Goal: Task Accomplishment & Management: Manage account settings

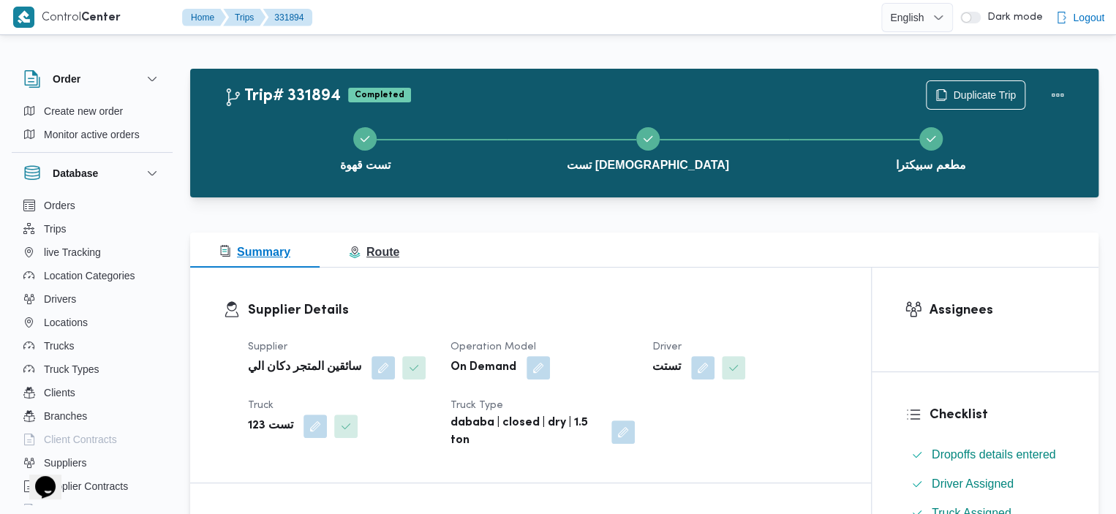
click at [374, 254] on span "Route" at bounding box center [374, 252] width 50 height 12
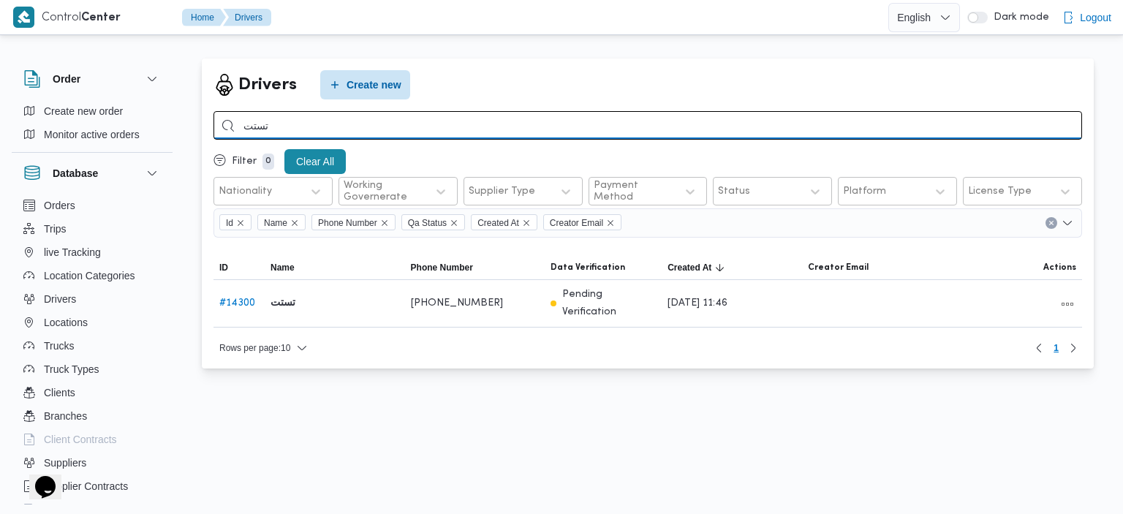
click at [251, 127] on input "تستت" at bounding box center [647, 125] width 868 height 29
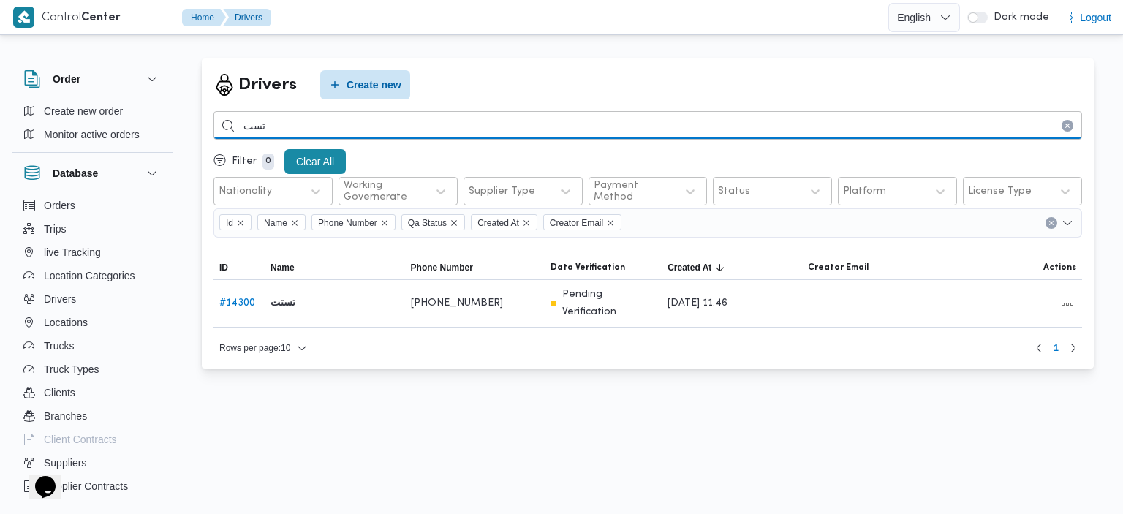
type input "تست"
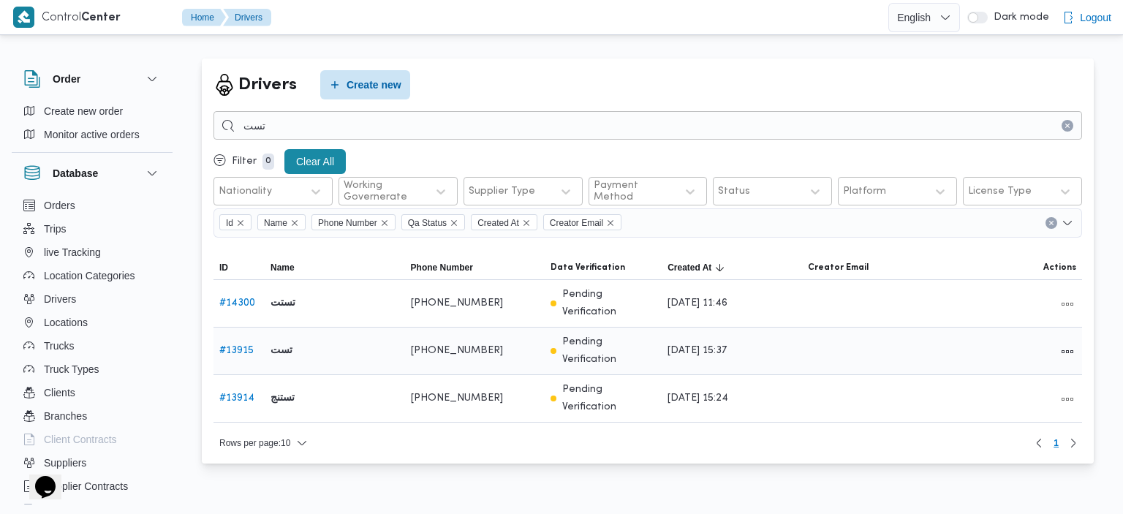
click at [240, 346] on link "# 13915" at bounding box center [236, 351] width 34 height 10
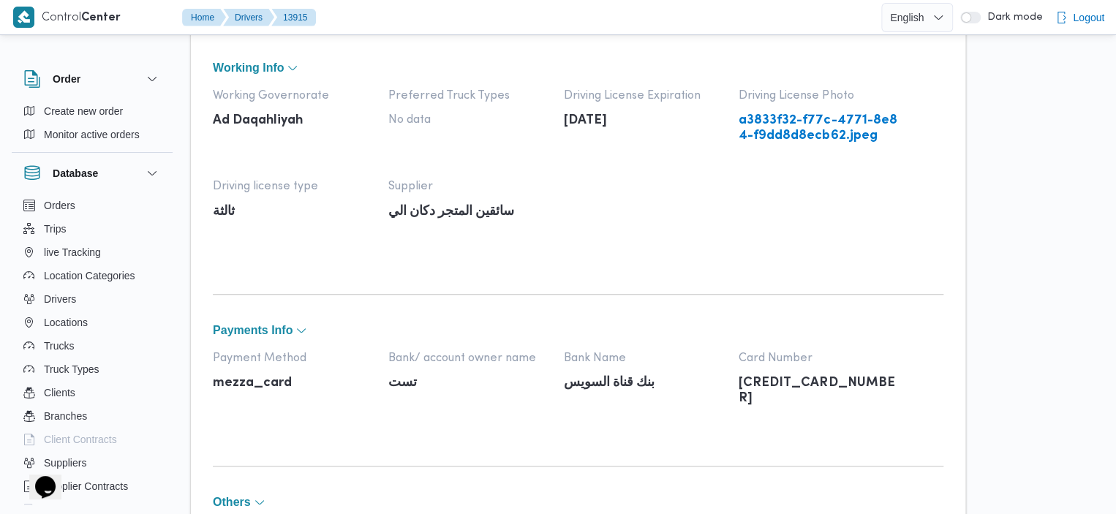
scroll to position [899, 0]
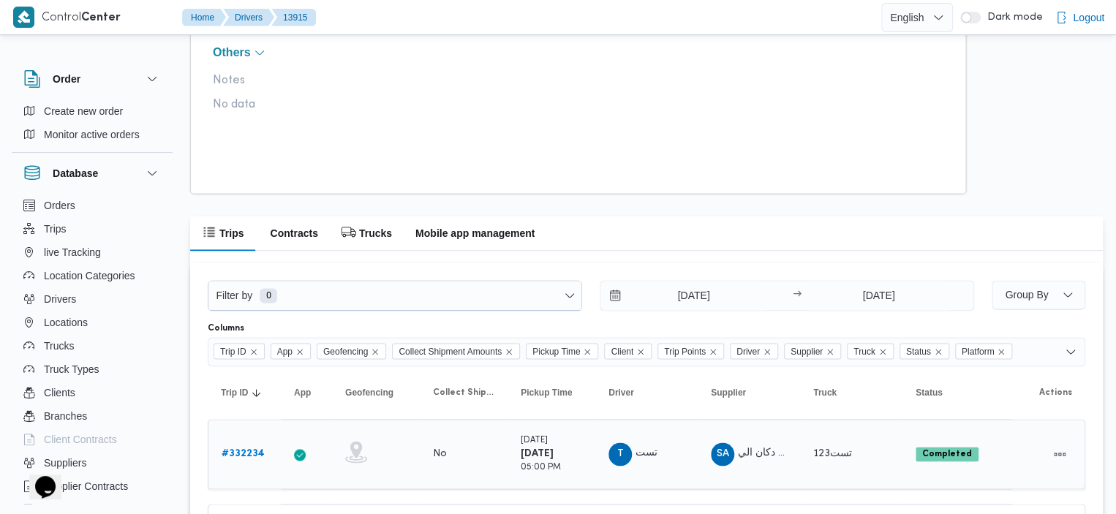
click at [254, 452] on b "# 332234" at bounding box center [243, 454] width 43 height 10
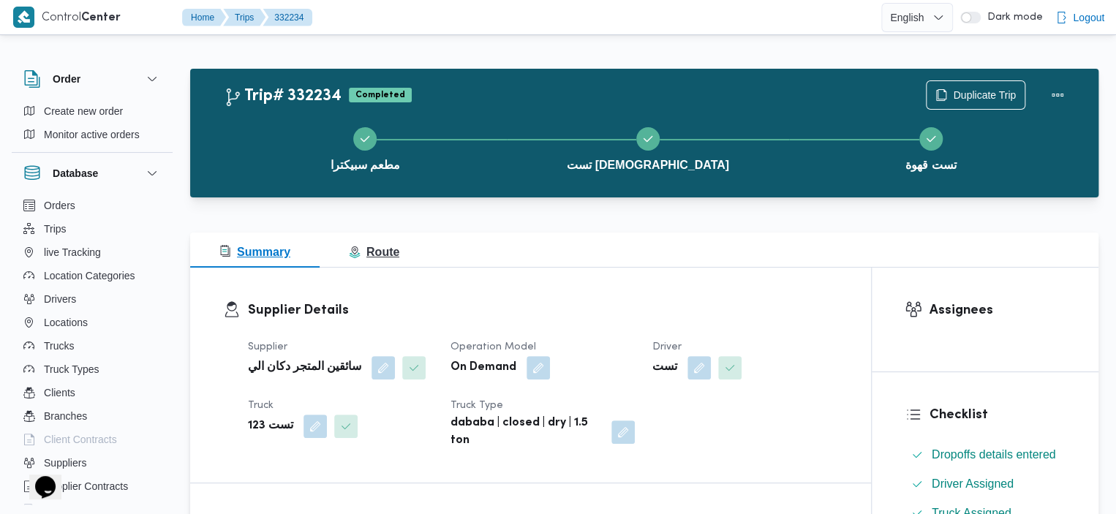
click at [365, 253] on span "Route" at bounding box center [374, 252] width 50 height 12
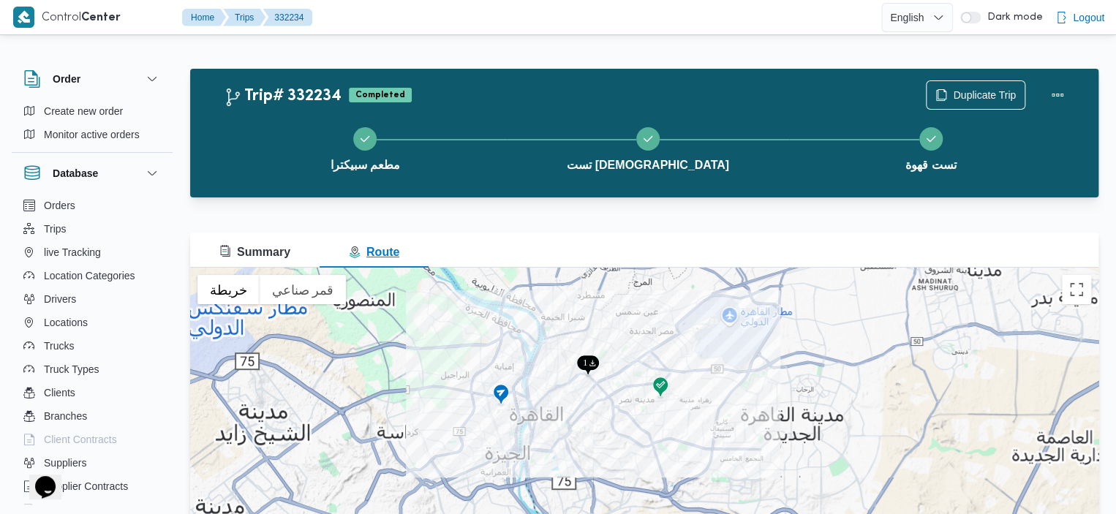
scroll to position [7, 0]
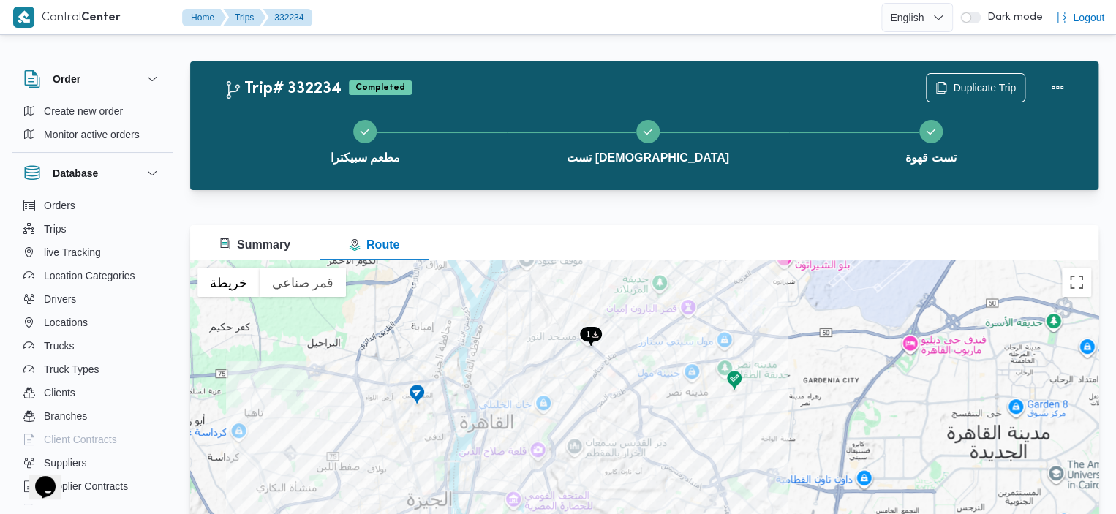
click at [528, 66] on div "Trip# 332234 Completed Duplicate Trip مطعم سبيكترا تست مسجد تست قهوة" at bounding box center [644, 125] width 908 height 129
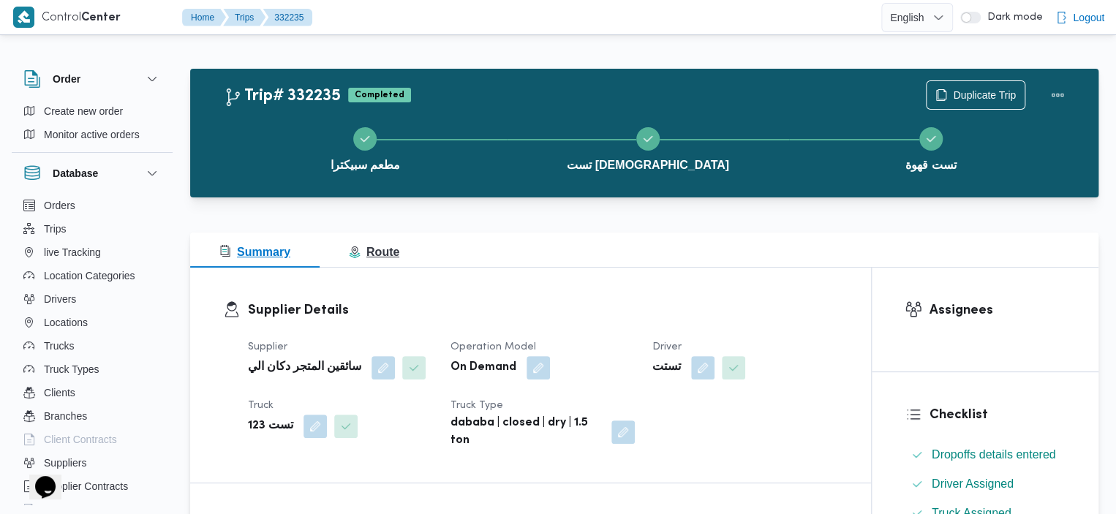
click at [409, 249] on button "Route" at bounding box center [373, 249] width 109 height 35
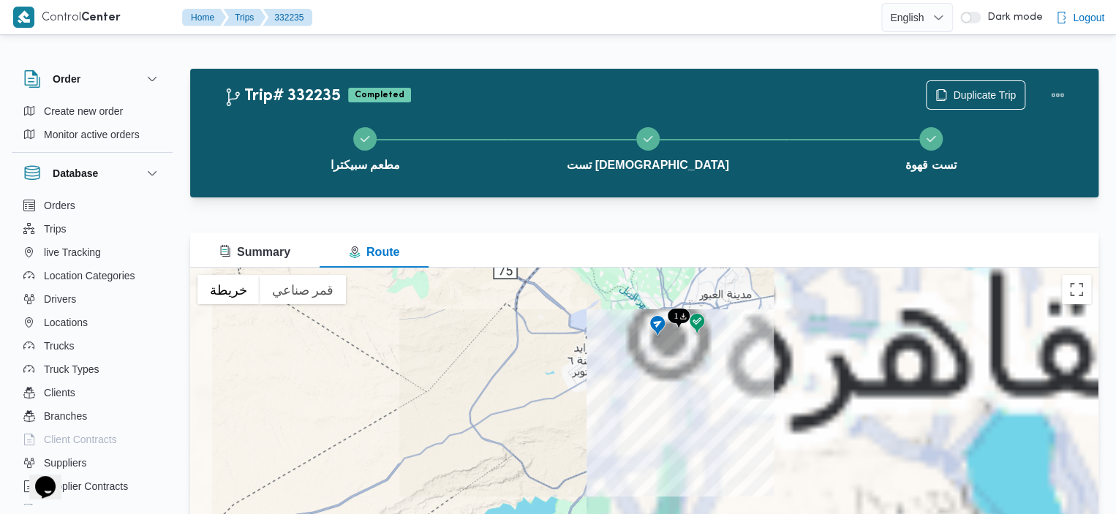
drag, startPoint x: 664, startPoint y: 390, endPoint x: 633, endPoint y: 458, distance: 75.3
click at [632, 469] on div "للتنقّل، يُرجى الضغط على مفاتيح الأسهم." at bounding box center [644, 451] width 908 height 366
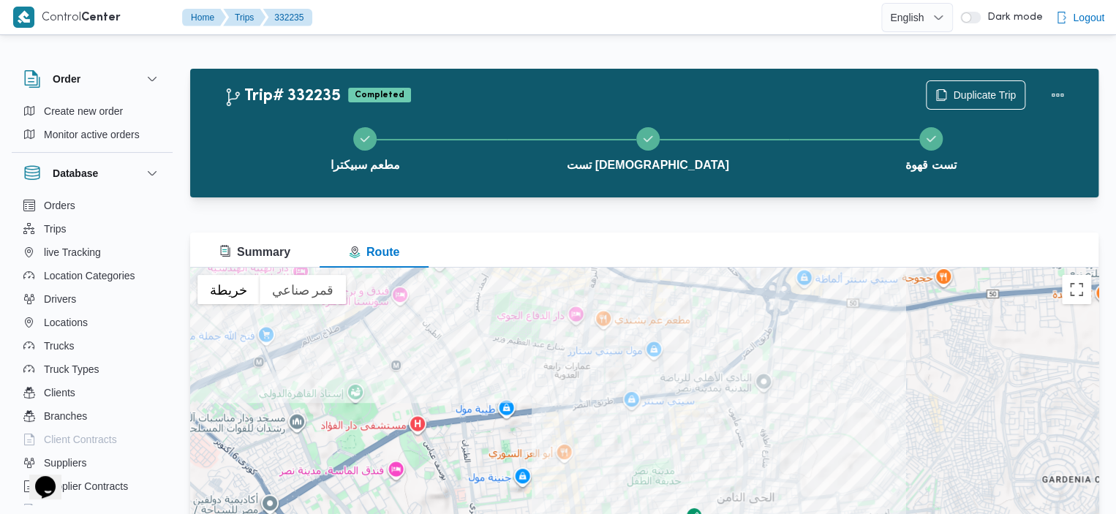
drag, startPoint x: 716, startPoint y: 372, endPoint x: 734, endPoint y: 519, distance: 148.0
click at [734, 513] on html "Control Center Home Trips 332235 English عربي Dark mode Logout Order Create new…" at bounding box center [558, 257] width 1116 height 514
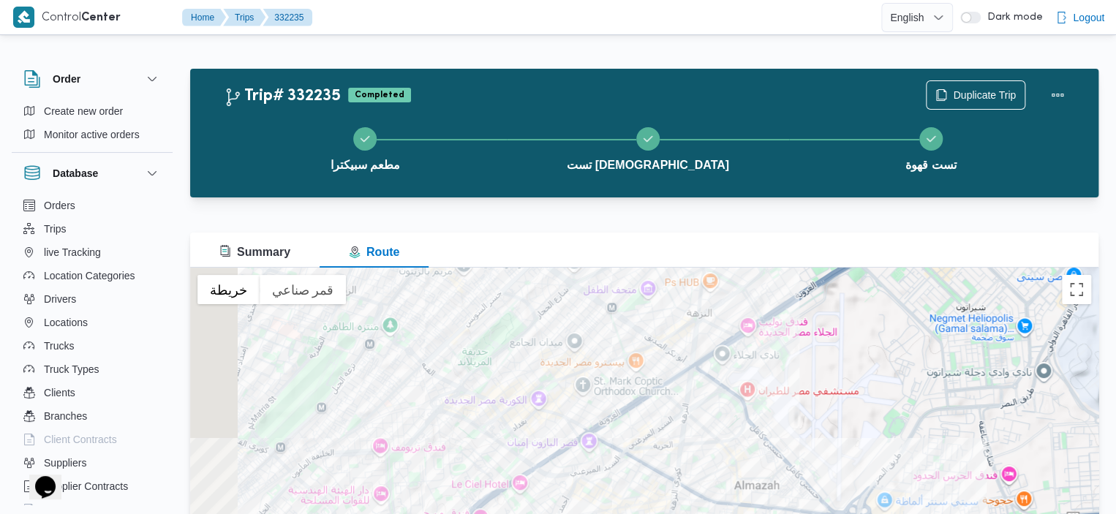
drag, startPoint x: 676, startPoint y: 314, endPoint x: 736, endPoint y: 478, distance: 175.1
click at [736, 478] on div "للتنقّل، يُرجى الضغط على مفاتيح الأسهم." at bounding box center [644, 451] width 908 height 366
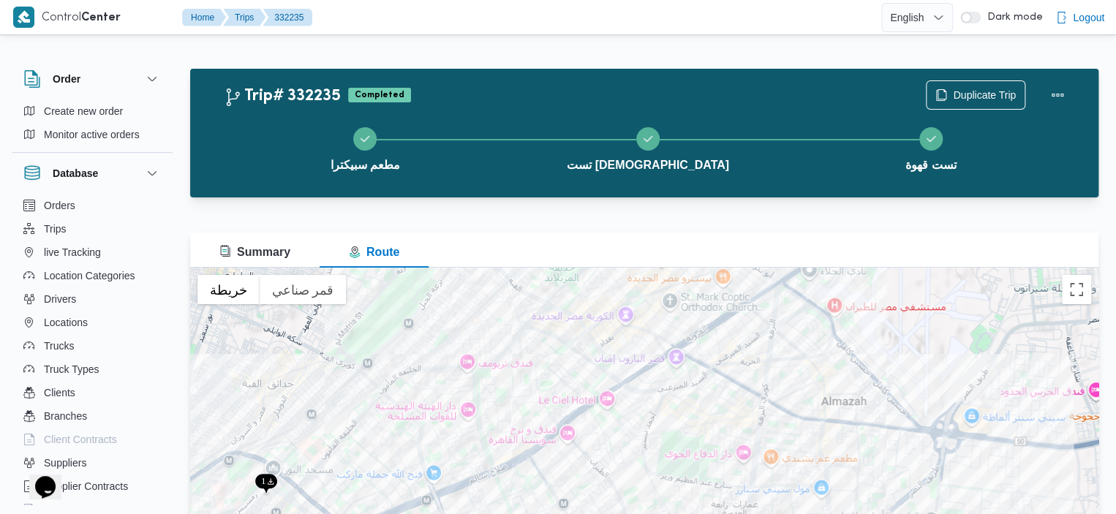
drag, startPoint x: 708, startPoint y: 374, endPoint x: 792, endPoint y: 274, distance: 130.2
click at [792, 274] on div "للتنقّل، يُرجى الضغط على مفاتيح الأسهم." at bounding box center [644, 451] width 908 height 366
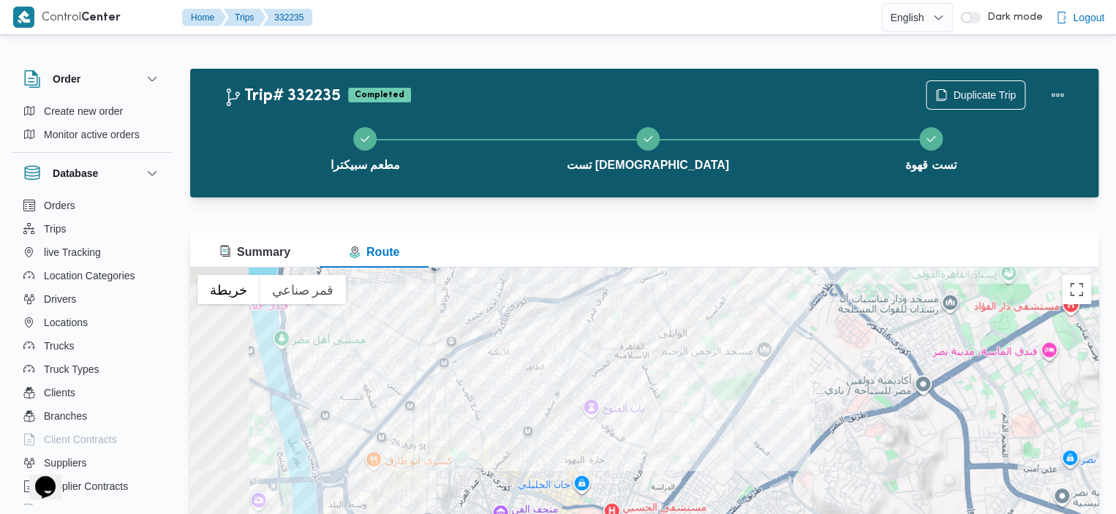
drag, startPoint x: 314, startPoint y: 409, endPoint x: 803, endPoint y: 169, distance: 545.7
click at [805, 170] on div "Trip# 332235 Completed Duplicate Trip مطعم سبيكترا تست مسجد تست قهوة Summary Ro…" at bounding box center [644, 351] width 908 height 564
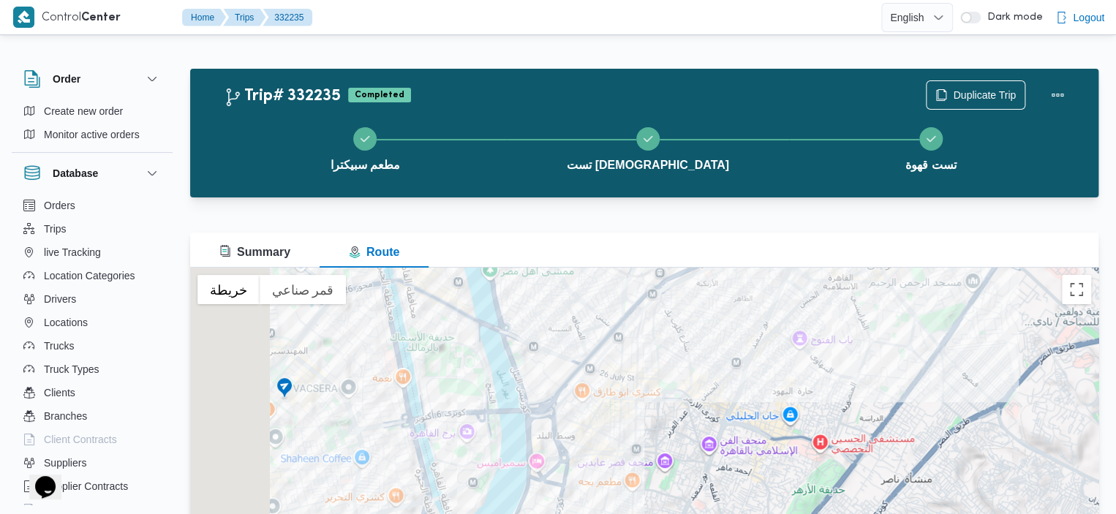
drag, startPoint x: 396, startPoint y: 352, endPoint x: 605, endPoint y: 292, distance: 217.5
click at [605, 292] on div "للتنقّل، يُرجى الضغط على مفاتيح الأسهم." at bounding box center [644, 451] width 908 height 366
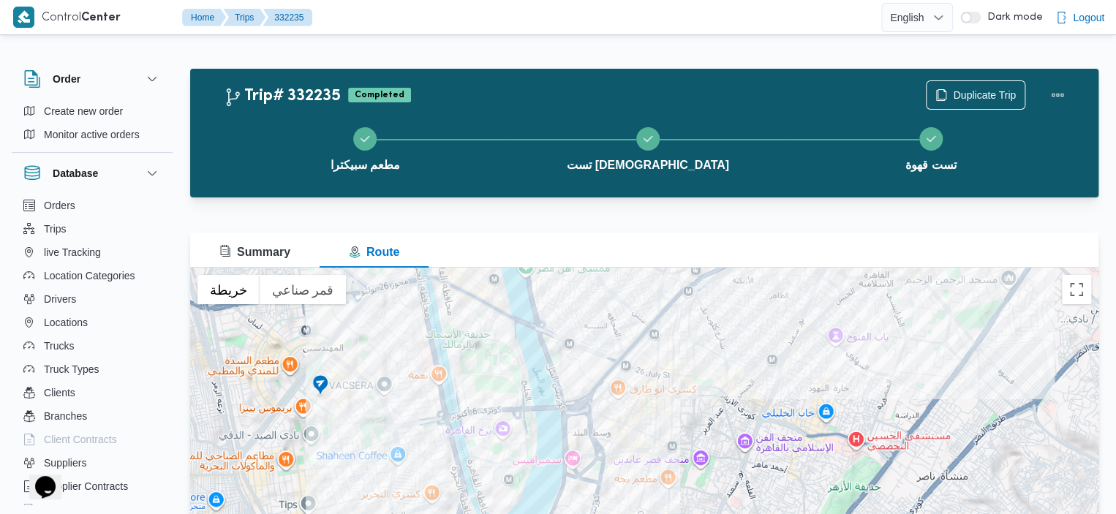
drag, startPoint x: 602, startPoint y: 393, endPoint x: 646, endPoint y: 391, distance: 43.9
click at [646, 391] on div "للتنقّل، يُرجى الضغط على مفاتيح الأسهم." at bounding box center [644, 451] width 908 height 366
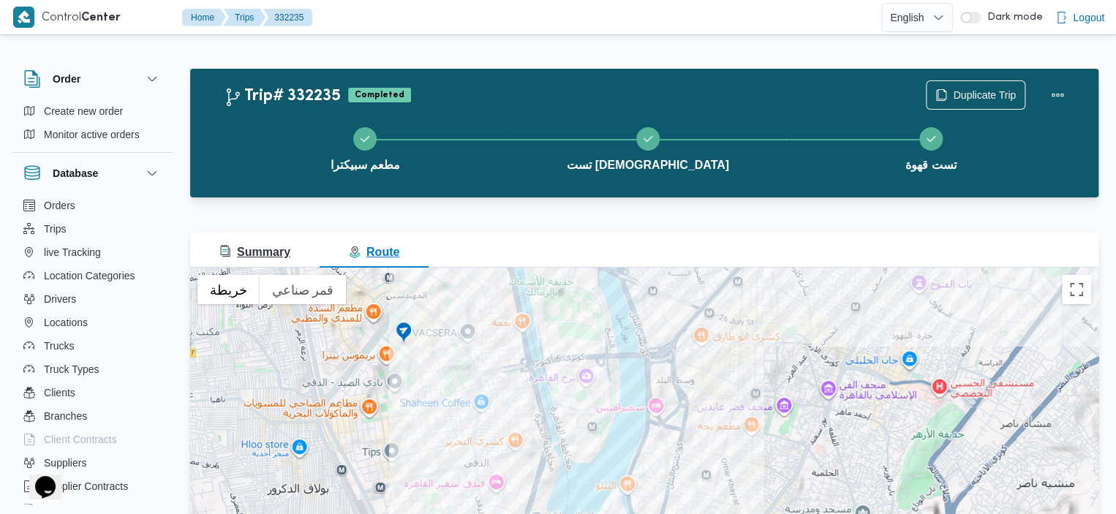
click at [275, 253] on span "Summary" at bounding box center [254, 252] width 71 height 12
